Goal: Task Accomplishment & Management: Manage account settings

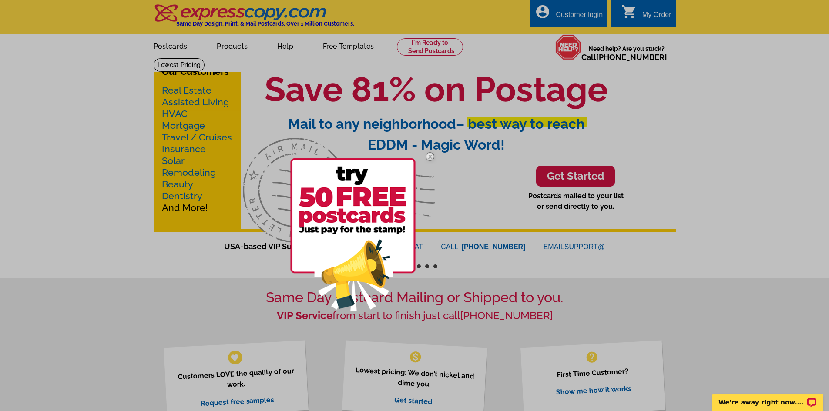
click at [572, 14] on div at bounding box center [414, 205] width 829 height 411
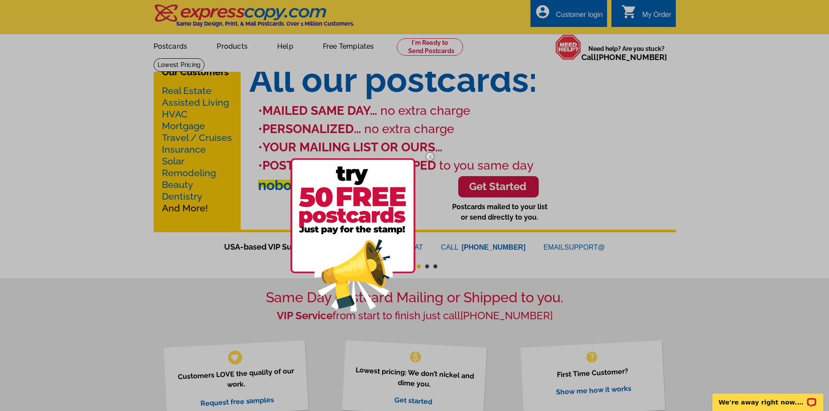
click at [575, 13] on div at bounding box center [414, 205] width 829 height 411
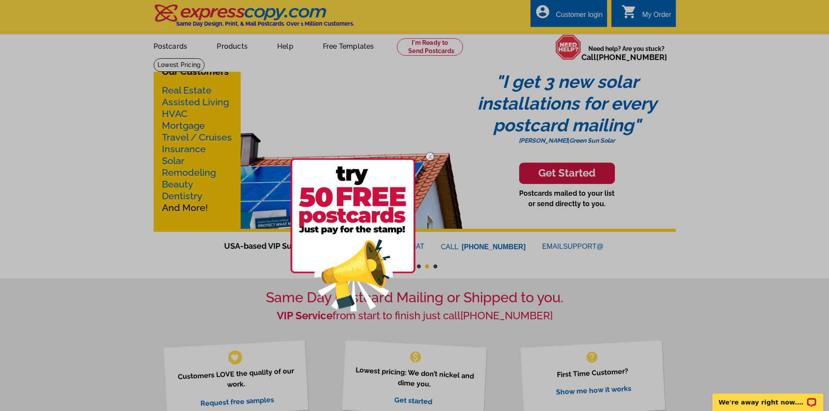
click at [568, 15] on div at bounding box center [414, 205] width 829 height 411
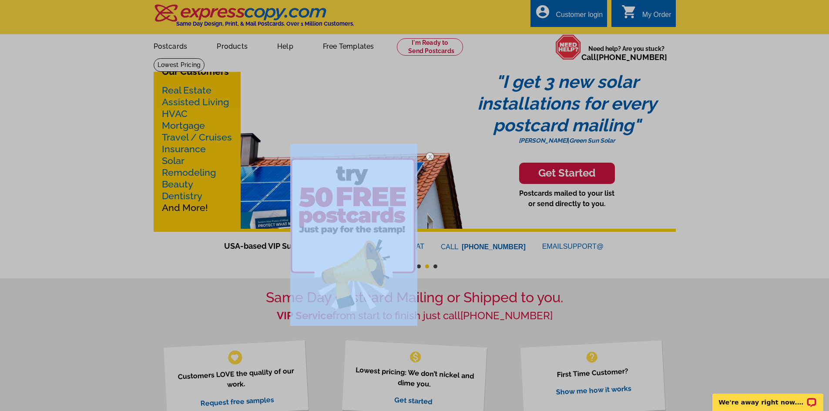
click at [568, 15] on div at bounding box center [414, 205] width 829 height 411
click at [431, 158] on img at bounding box center [430, 156] width 25 height 25
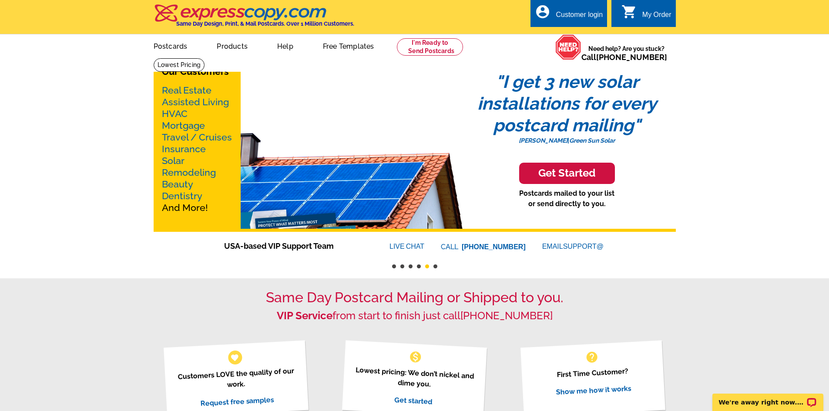
click at [580, 16] on div "Customer login" at bounding box center [579, 17] width 47 height 12
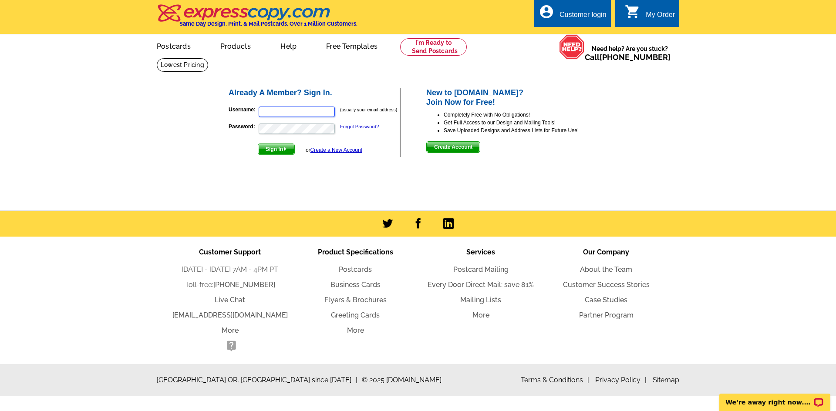
type input "[PERSON_NAME][EMAIL_ADDRESS][DOMAIN_NAME]"
click at [279, 152] on span "Sign In" at bounding box center [276, 149] width 36 height 10
